Goal: Task Accomplishment & Management: Manage account settings

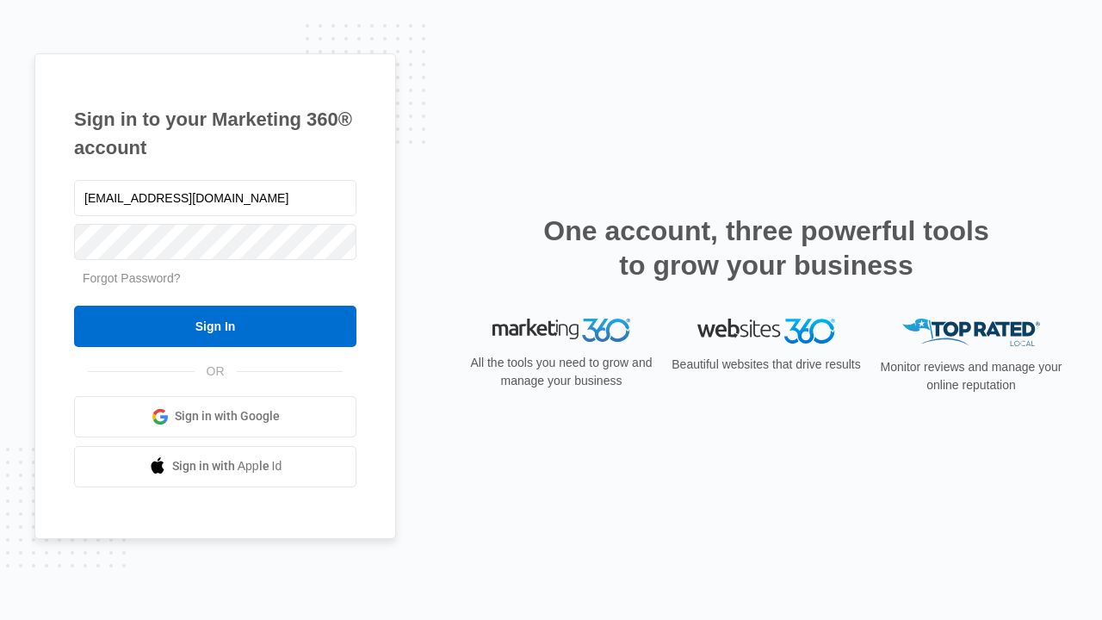
type input "[EMAIL_ADDRESS][DOMAIN_NAME]"
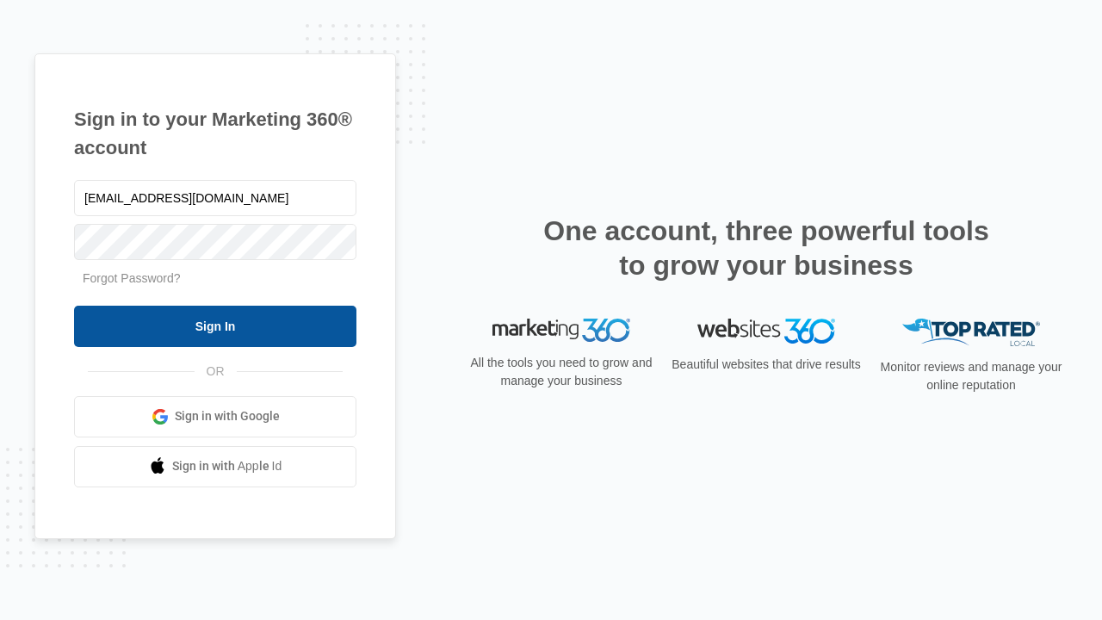
click at [215, 326] on input "Sign In" at bounding box center [215, 326] width 282 height 41
